Goal: Transaction & Acquisition: Obtain resource

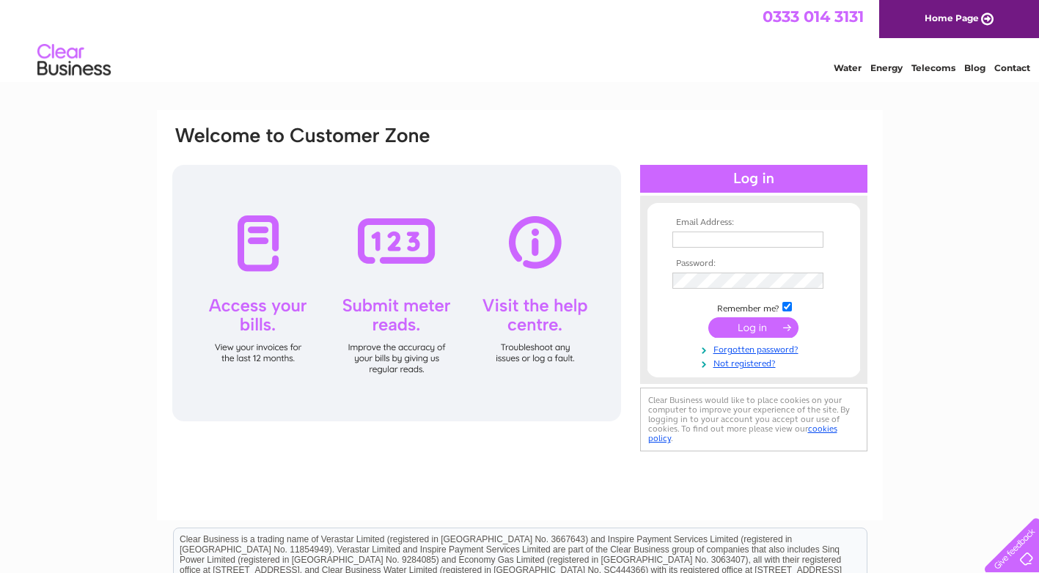
drag, startPoint x: 0, startPoint y: 0, endPoint x: 714, endPoint y: 241, distance: 753.6
click at [714, 241] on input "text" at bounding box center [747, 240] width 151 height 16
type input "giselle.cummins@plm-optometrists.co.uk"
click at [723, 237] on input "giselle.cummins@plm-optometrists.co.uk" at bounding box center [748, 241] width 152 height 18
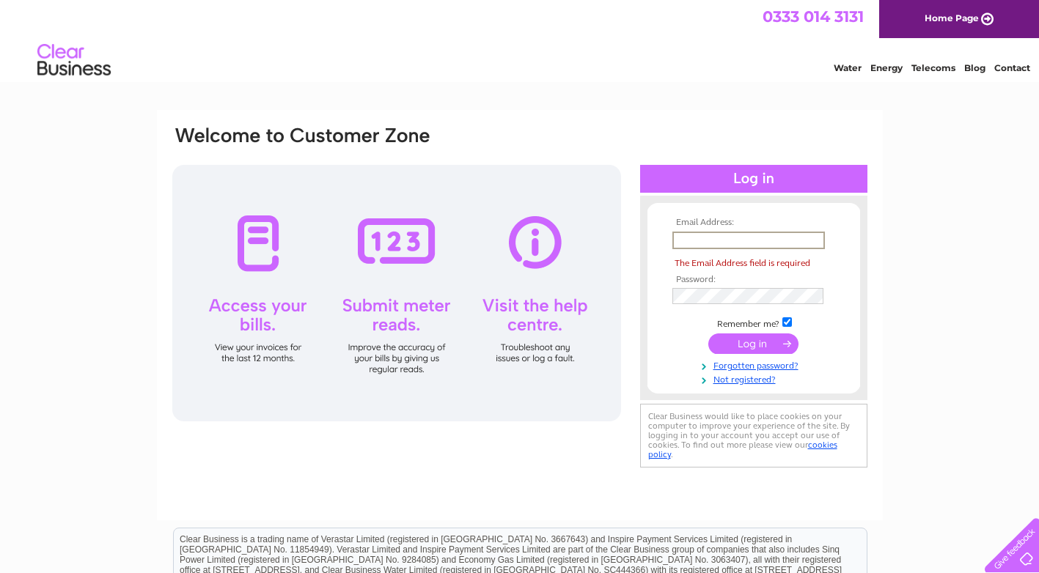
click at [684, 239] on input "text" at bounding box center [748, 241] width 152 height 18
type input "susan.mckay@plm-optometrists.co.uk"
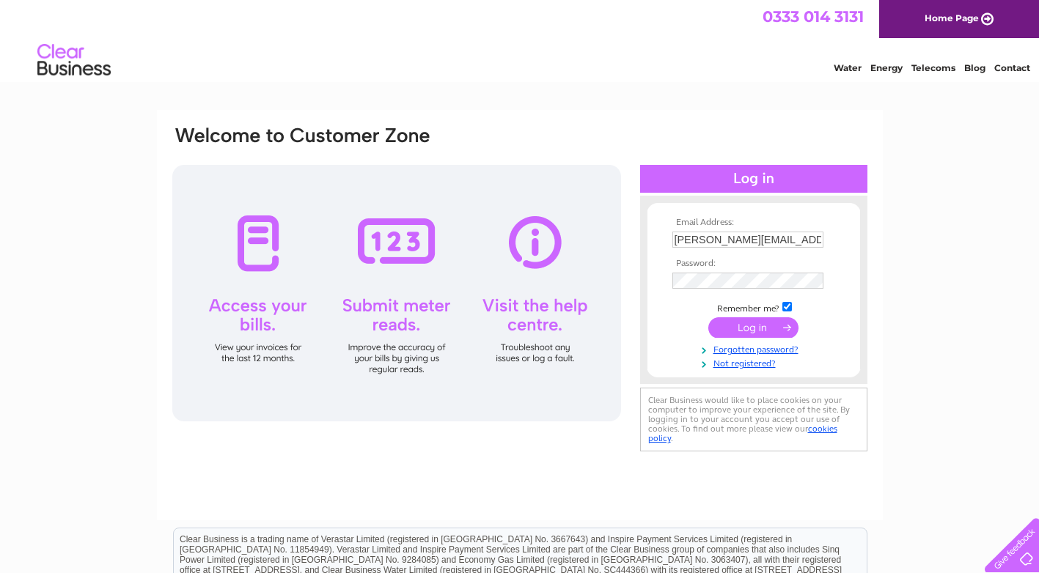
click at [765, 329] on input "submit" at bounding box center [753, 327] width 90 height 21
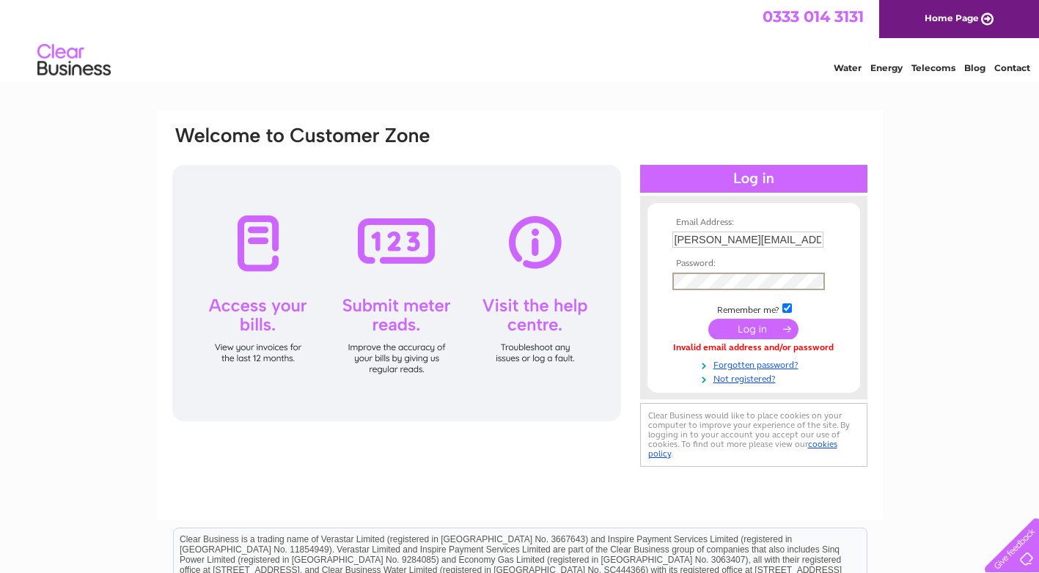
click at [746, 328] on input "submit" at bounding box center [753, 329] width 90 height 21
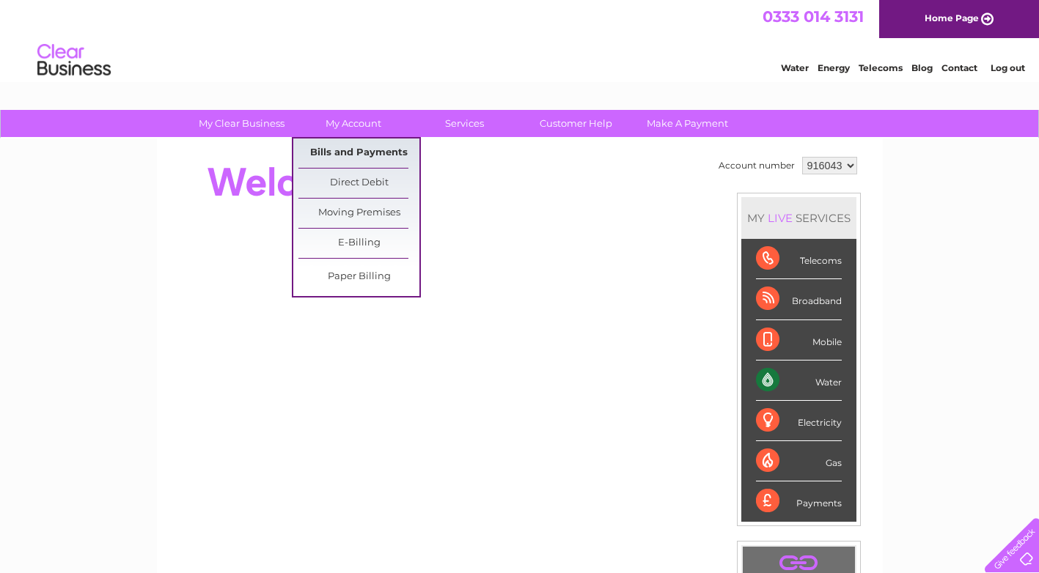
click at [356, 145] on link "Bills and Payments" at bounding box center [358, 153] width 121 height 29
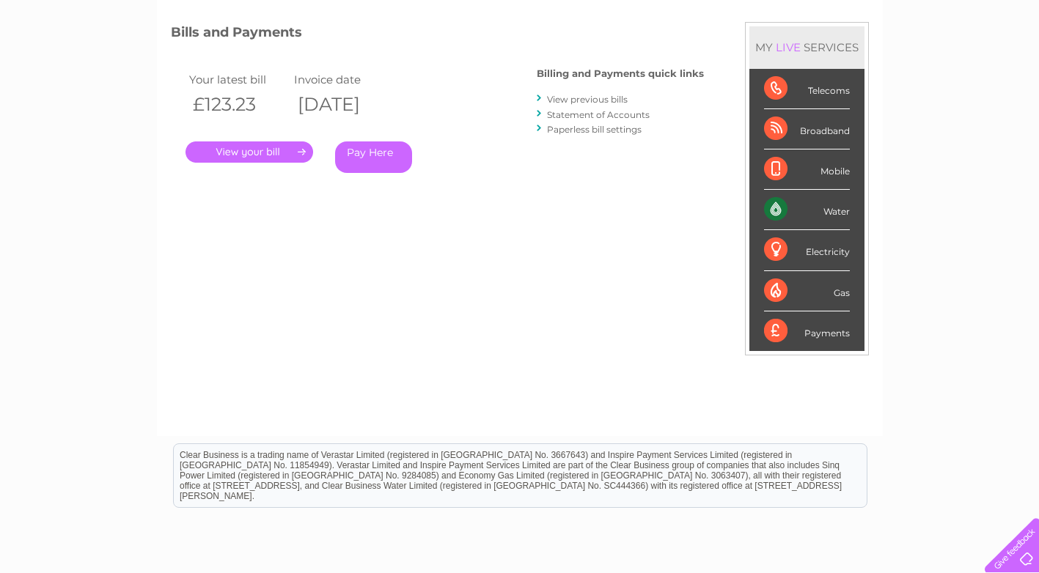
scroll to position [190, 0]
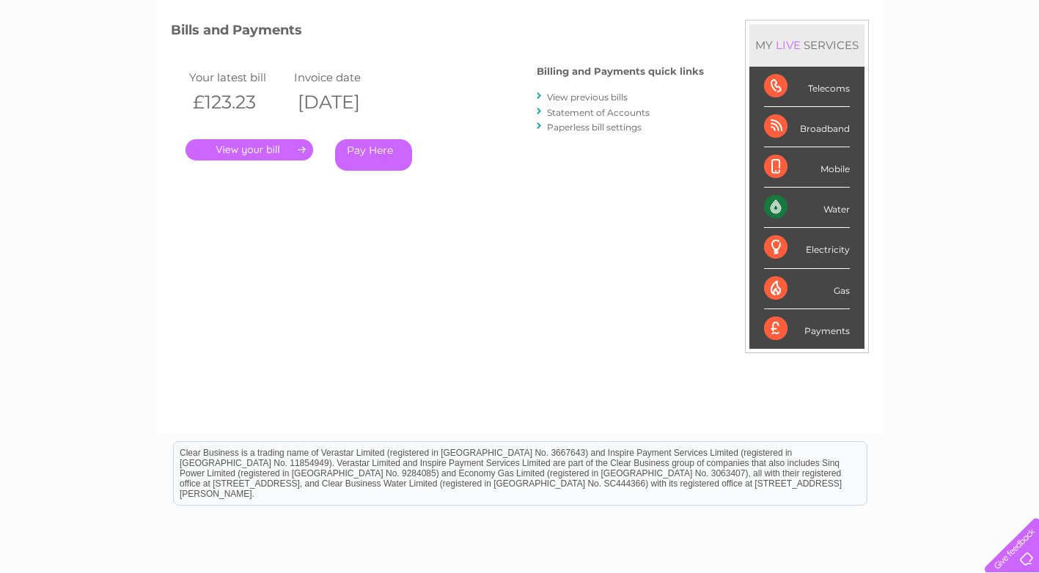
click at [248, 147] on link "." at bounding box center [249, 149] width 128 height 21
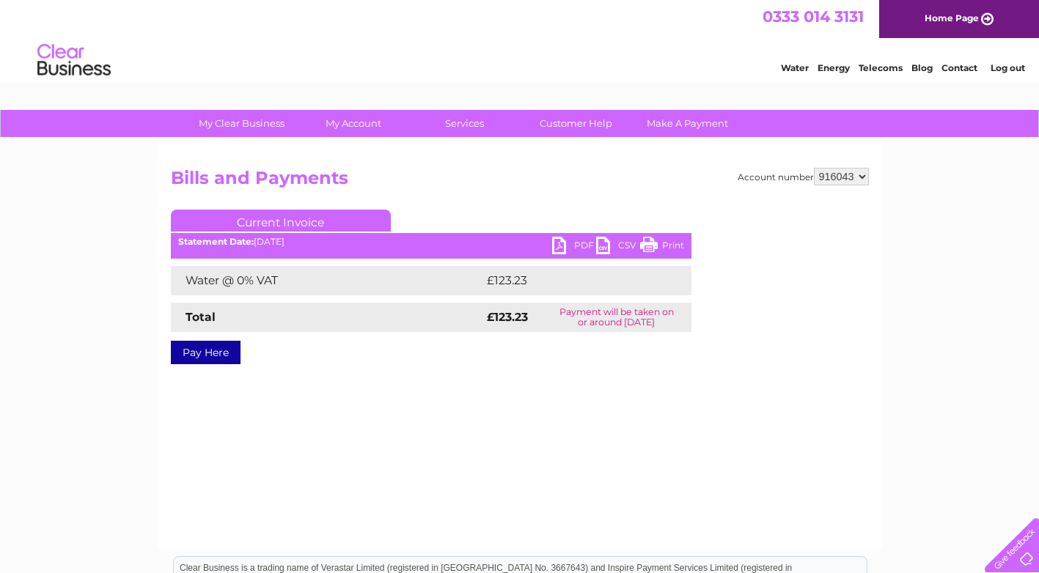
click at [559, 241] on link "PDF" at bounding box center [574, 247] width 44 height 21
click at [856, 174] on select "916043 916044 916045 916046 916048" at bounding box center [841, 177] width 55 height 18
select select "916044"
click at [814, 168] on select "916043 916044 916045 916046 916048" at bounding box center [841, 177] width 55 height 18
click at [561, 245] on link "PDF" at bounding box center [574, 247] width 44 height 21
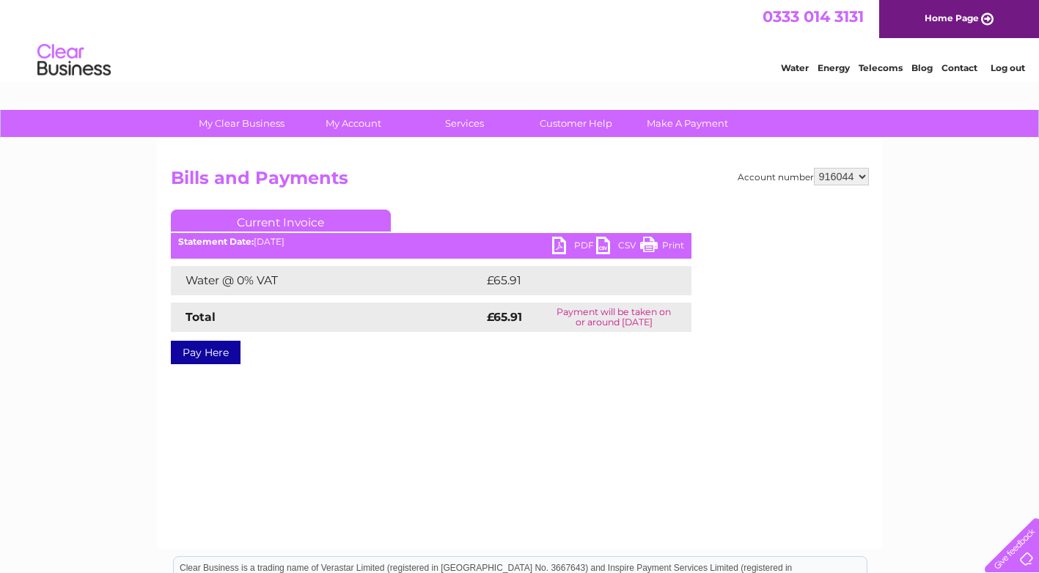
click at [860, 176] on select "916043 916044 916045 916046 916048" at bounding box center [841, 177] width 55 height 18
select select "916045"
click at [814, 168] on select "916043 916044 916045 916046 916048" at bounding box center [841, 177] width 55 height 18
click at [561, 245] on link "PDF" at bounding box center [574, 247] width 44 height 21
click at [863, 178] on select "916043 916044 916045 916046 916048" at bounding box center [841, 177] width 55 height 18
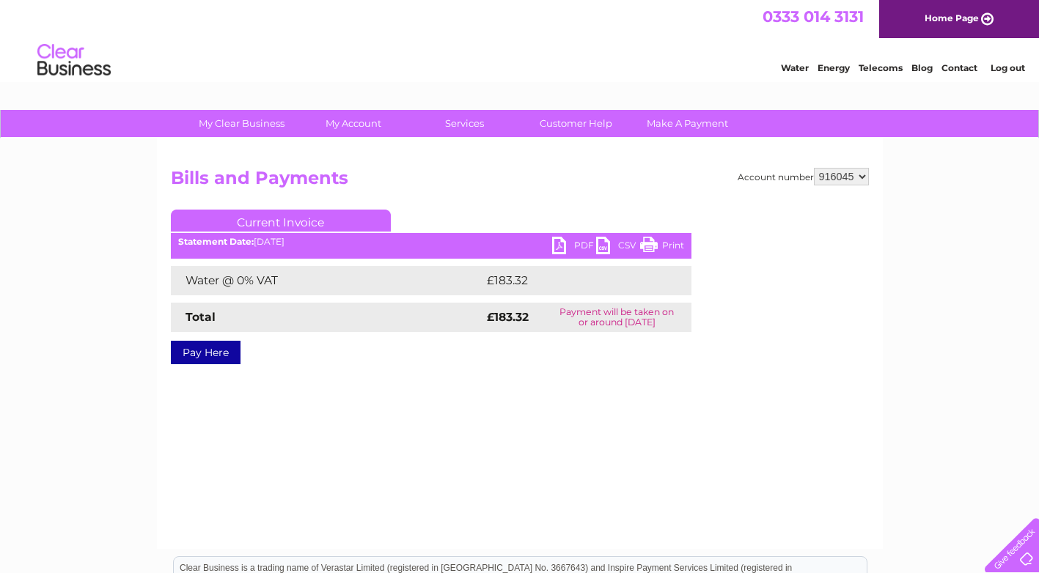
select select "916046"
click at [814, 168] on select "916043 916044 916045 916046 916048" at bounding box center [841, 177] width 55 height 18
click at [583, 247] on link "PDF" at bounding box center [574, 247] width 44 height 21
click at [862, 175] on select "916043 916044 916045 916046 916048" at bounding box center [841, 177] width 55 height 18
select select "916048"
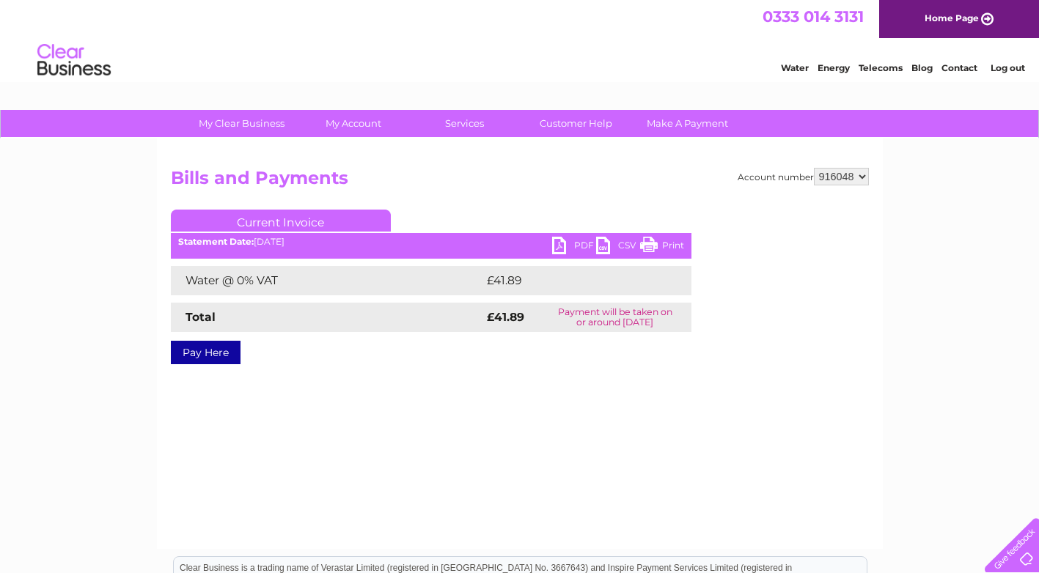
click at [814, 168] on select "916043 916044 916045 916046 916048" at bounding box center [841, 177] width 55 height 18
click at [579, 246] on link "PDF" at bounding box center [574, 247] width 44 height 21
click at [1014, 67] on link "Log out" at bounding box center [1007, 67] width 34 height 11
